Goal: Information Seeking & Learning: Learn about a topic

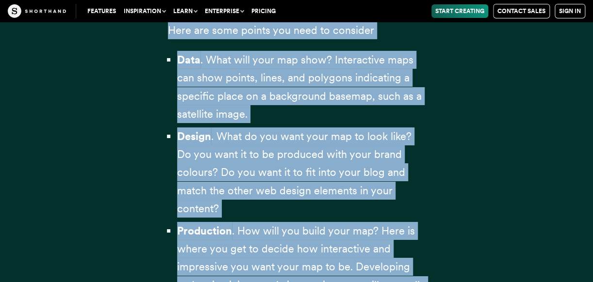
scroll to position [2866, 0]
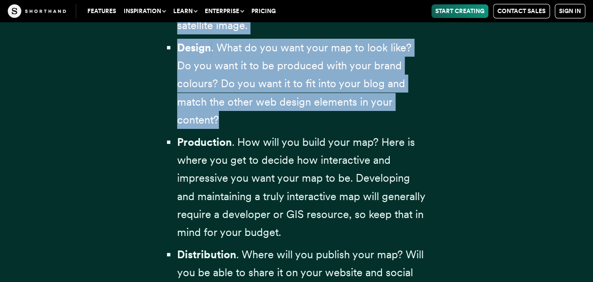
drag, startPoint x: 175, startPoint y: 129, endPoint x: 274, endPoint y: 124, distance: 98.6
click at [274, 124] on div "The type of interactive map you need will come down to what you're using it for…" at bounding box center [297, 120] width 258 height 665
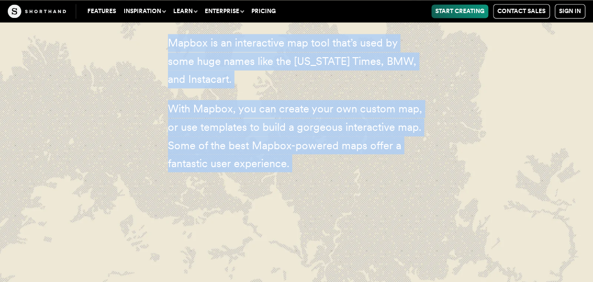
scroll to position [3593, 0]
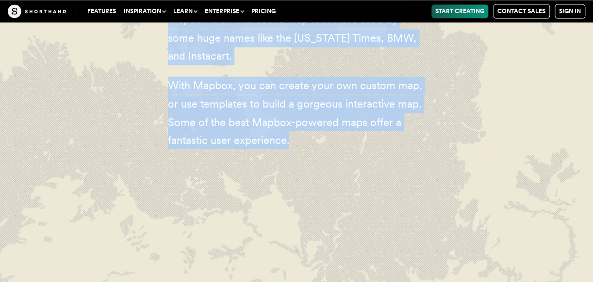
drag, startPoint x: 149, startPoint y: 56, endPoint x: 350, endPoint y: 187, distance: 239.4
click at [354, 186] on div "1. Mapbox Mapbox is an interactive map tool that’s used by some huge names like…" at bounding box center [296, 50] width 296 height 314
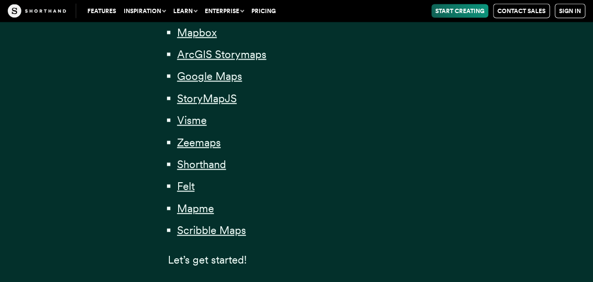
scroll to position [779, 0]
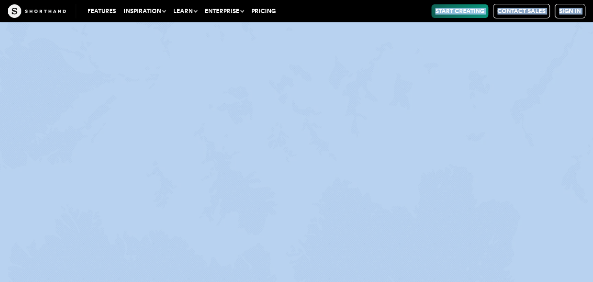
drag, startPoint x: 252, startPoint y: 268, endPoint x: 349, endPoint y: 14, distance: 272.4
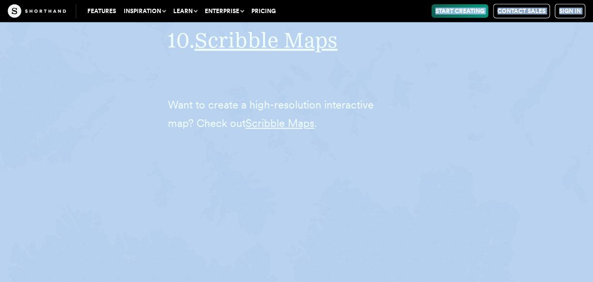
scroll to position [18876, 0]
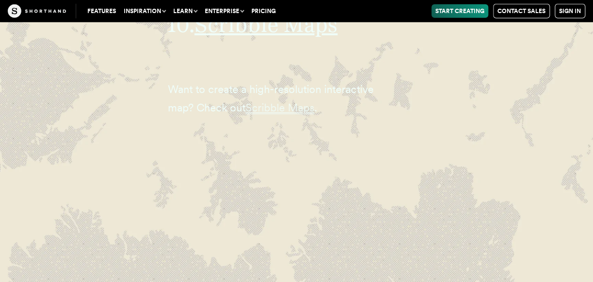
click at [270, 114] on span "Scribble Maps" at bounding box center [279, 107] width 69 height 13
